Goal: Information Seeking & Learning: Learn about a topic

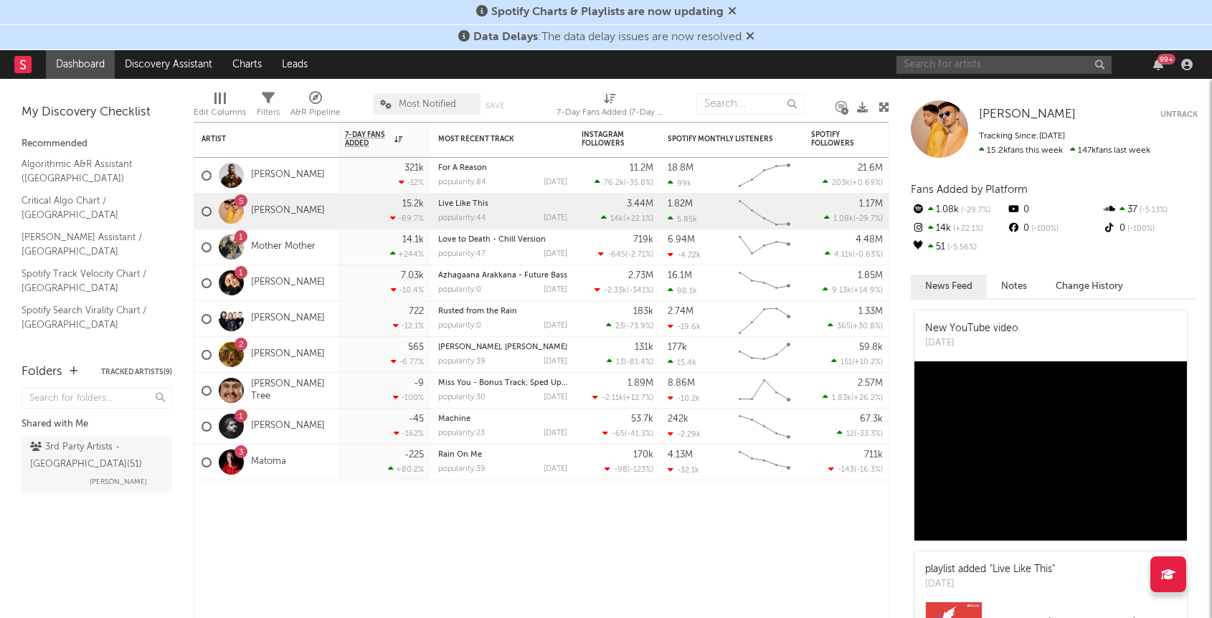
click at [1036, 60] on input "text" at bounding box center [1003, 65] width 215 height 18
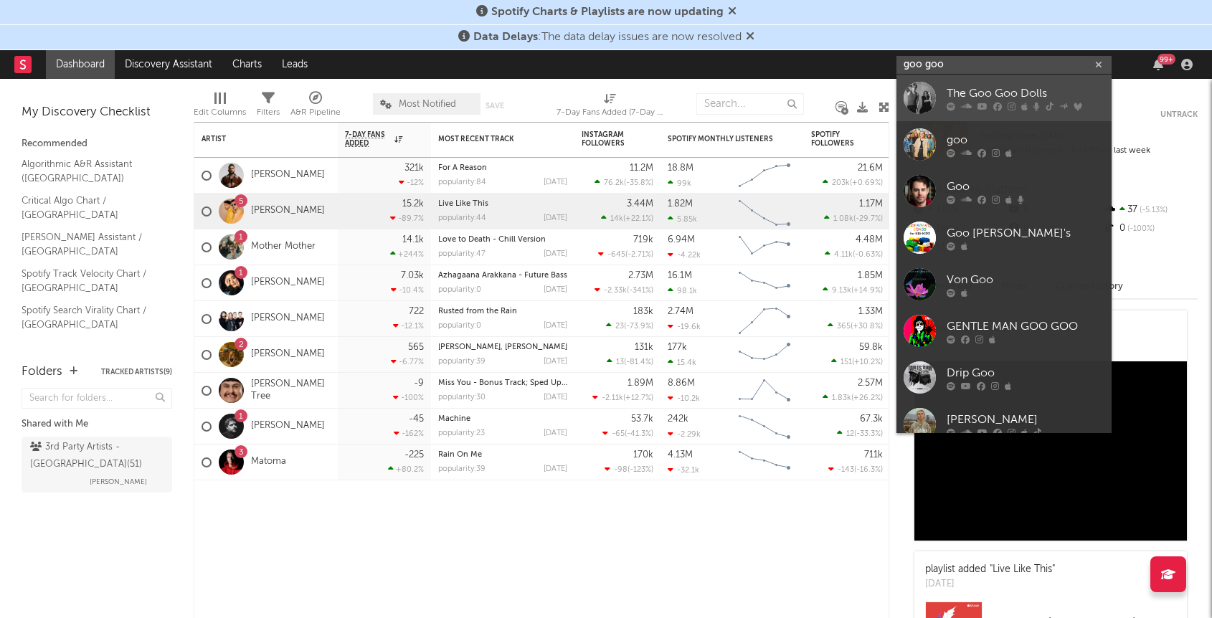
type input "goo goo"
click at [1023, 98] on div "The Goo Goo Dolls" at bounding box center [1025, 93] width 158 height 17
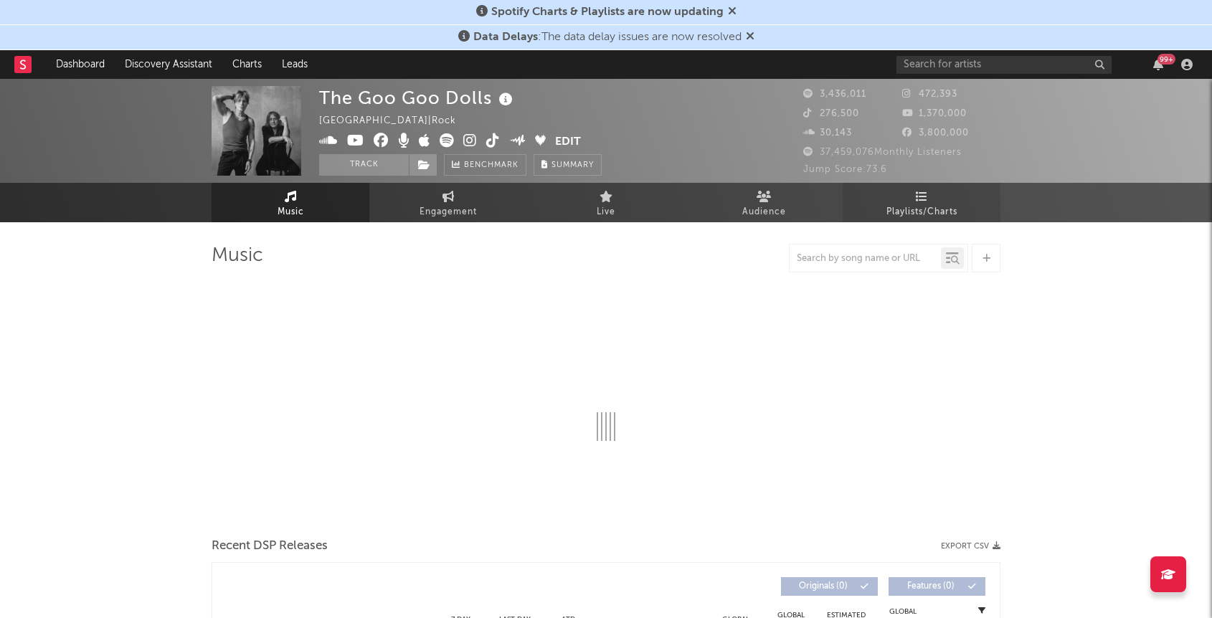
click at [947, 201] on link "Playlists/Charts" at bounding box center [922, 202] width 158 height 39
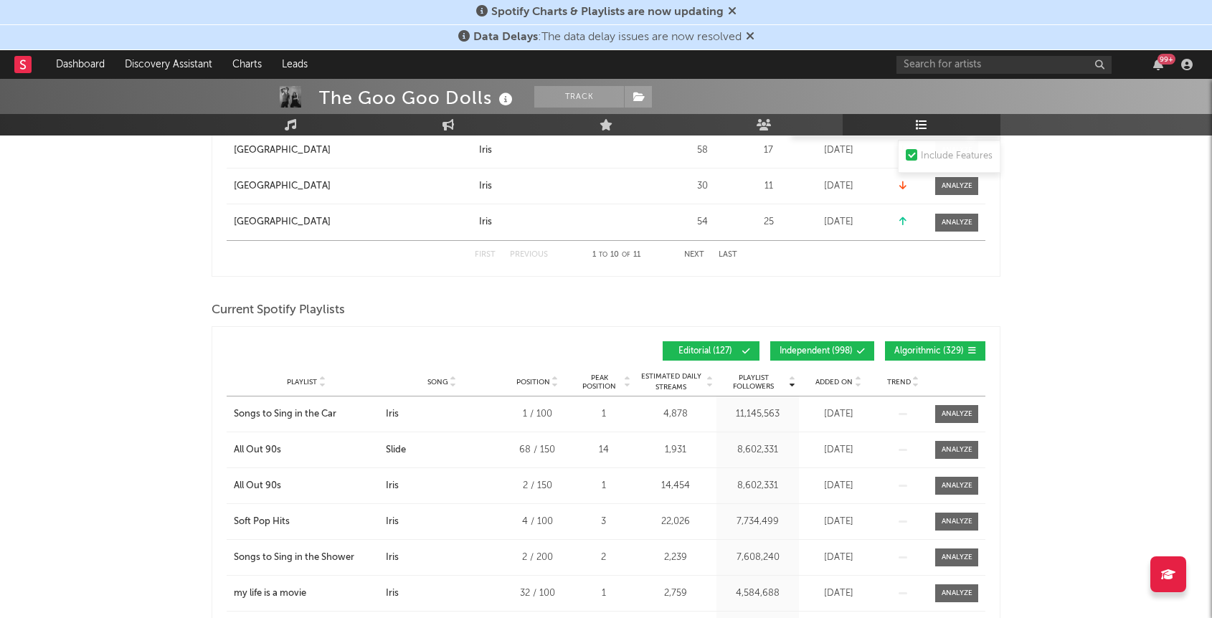
scroll to position [1104, 0]
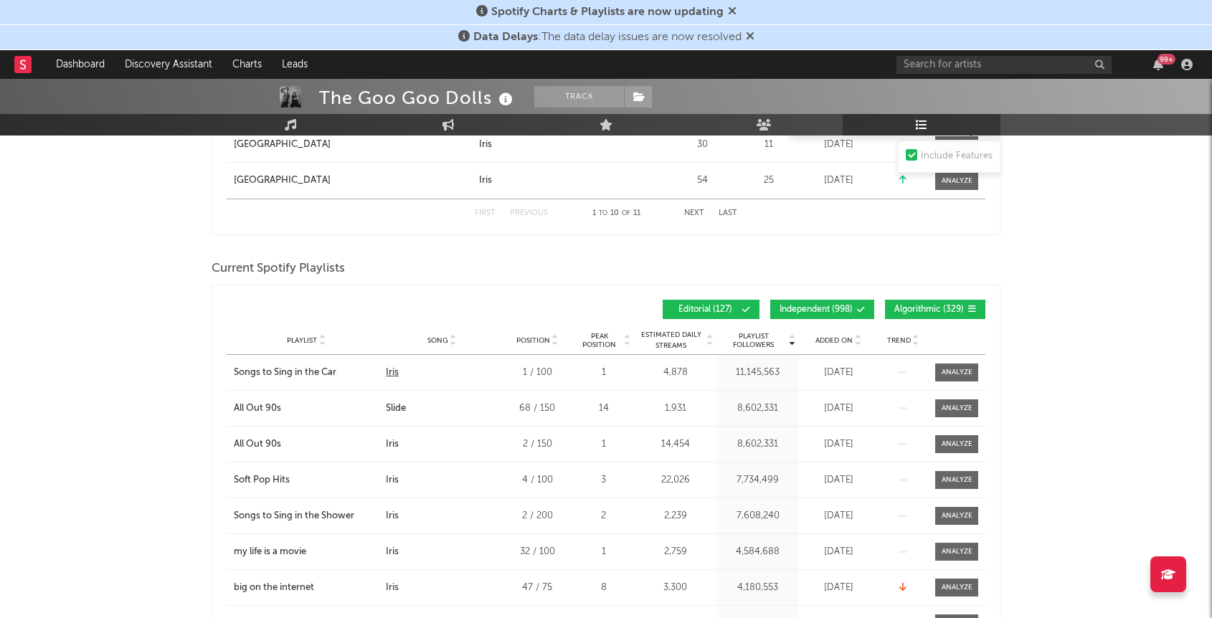
click at [387, 374] on div "Iris" at bounding box center [392, 373] width 13 height 14
click at [392, 315] on div at bounding box center [416, 309] width 379 height 19
click at [813, 316] on button "Independent ( 998 )" at bounding box center [822, 309] width 104 height 19
click at [919, 310] on span "Algorithmic ( 329 )" at bounding box center [929, 309] width 70 height 9
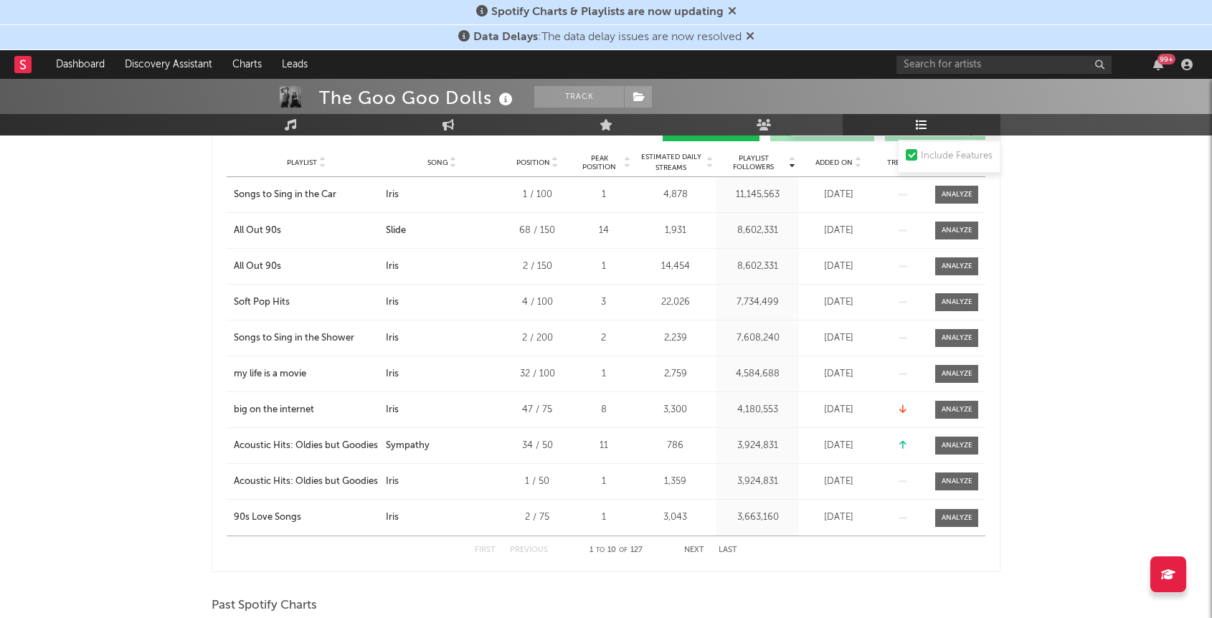
scroll to position [1289, 0]
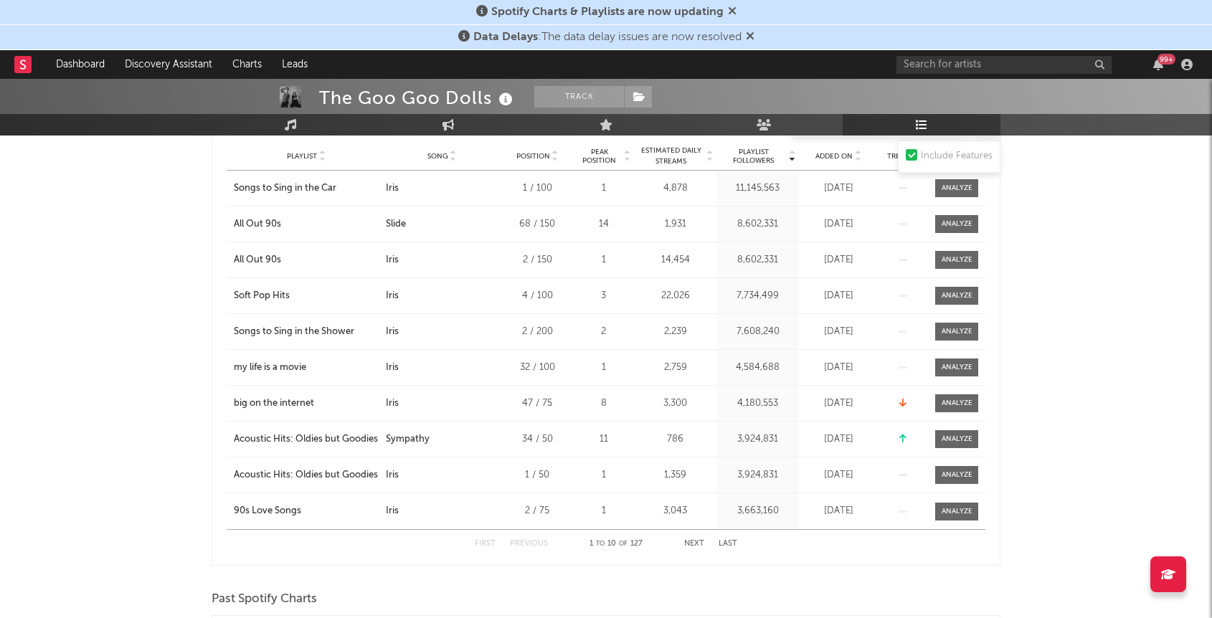
click at [693, 544] on button "Next" at bounding box center [694, 544] width 20 height 8
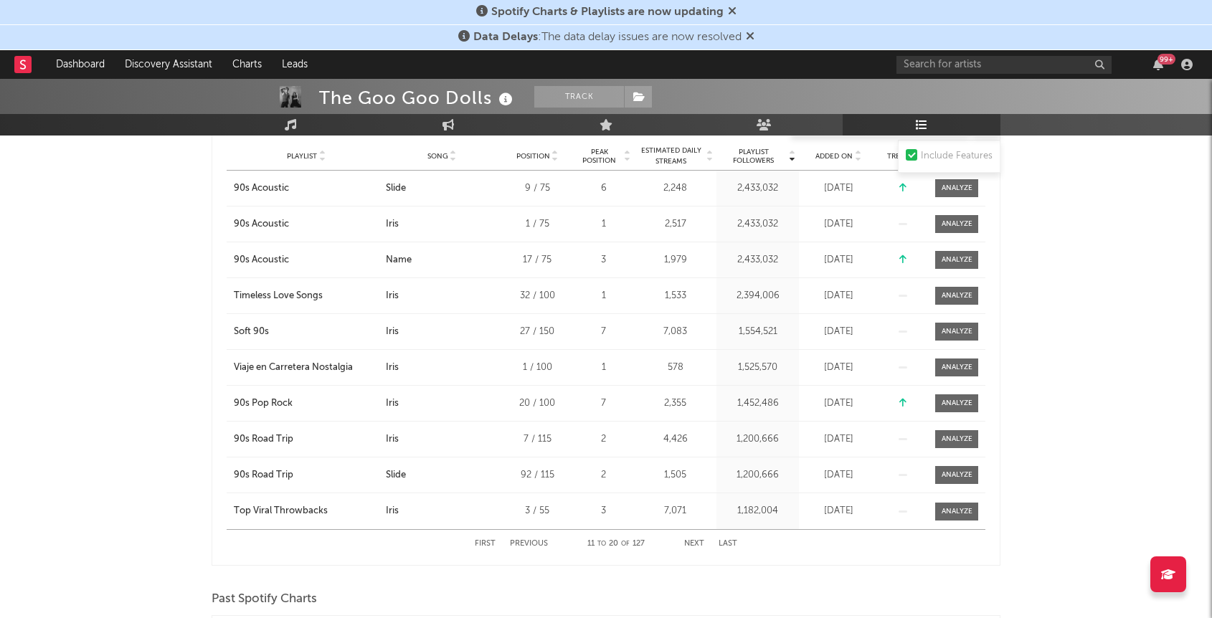
click at [698, 544] on button "Next" at bounding box center [694, 544] width 20 height 8
